Goal: Task Accomplishment & Management: Manage account settings

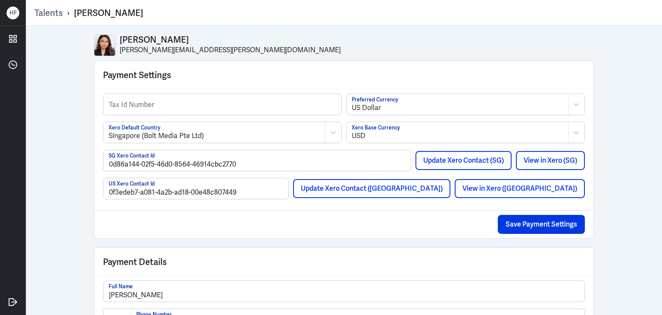
scroll to position [835, 0]
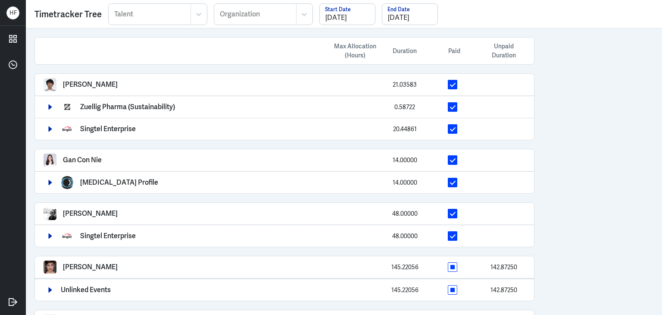
scroll to position [548, 0]
click at [10, 303] on icon at bounding box center [12, 301] width 13 height 13
